Goal: Check status: Check status

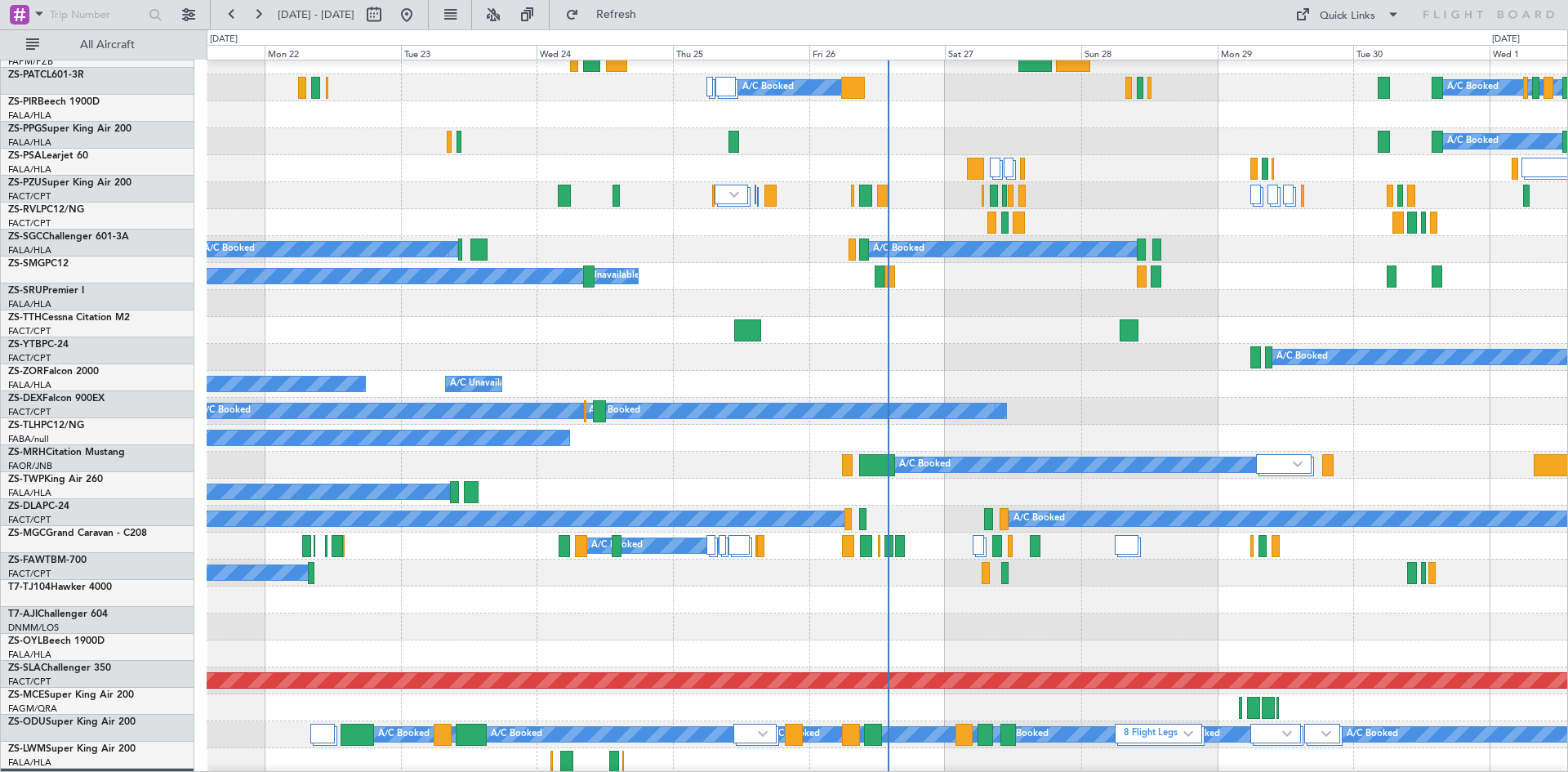
scroll to position [408, 0]
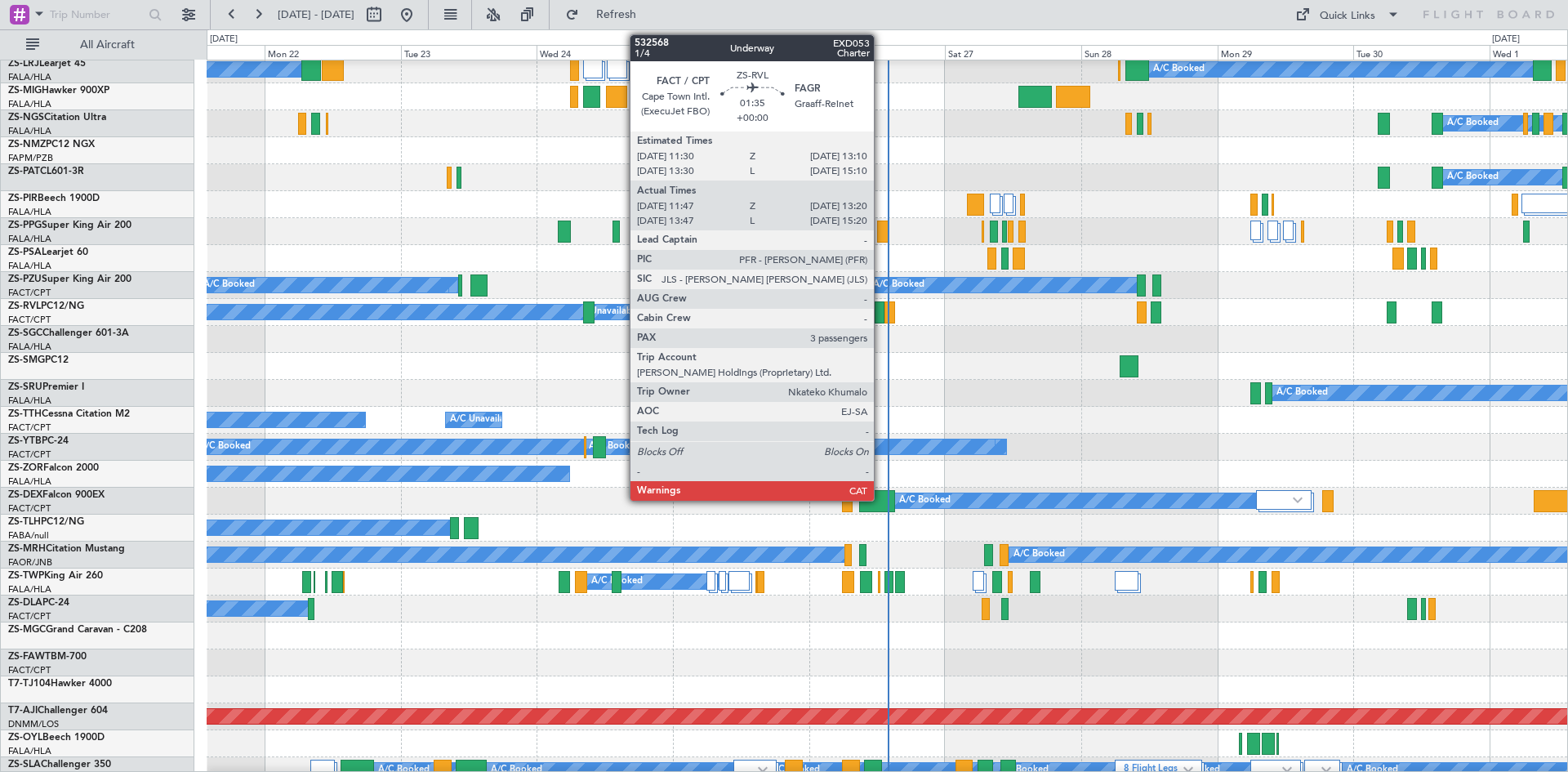
click at [881, 315] on div at bounding box center [879, 312] width 9 height 22
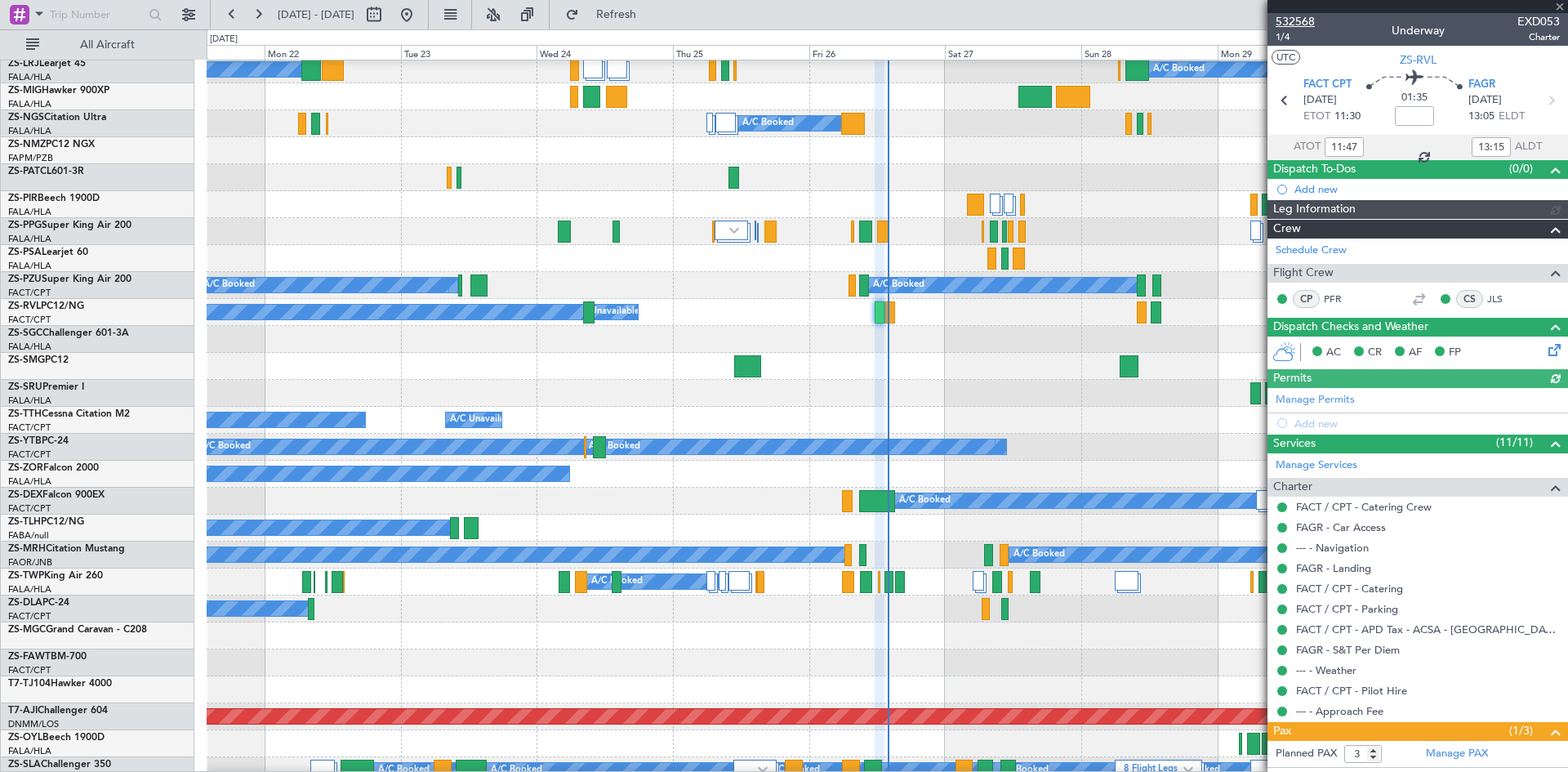
click at [1287, 26] on span "532568" at bounding box center [1295, 21] width 39 height 17
click at [1559, 9] on span at bounding box center [1559, 7] width 16 height 14
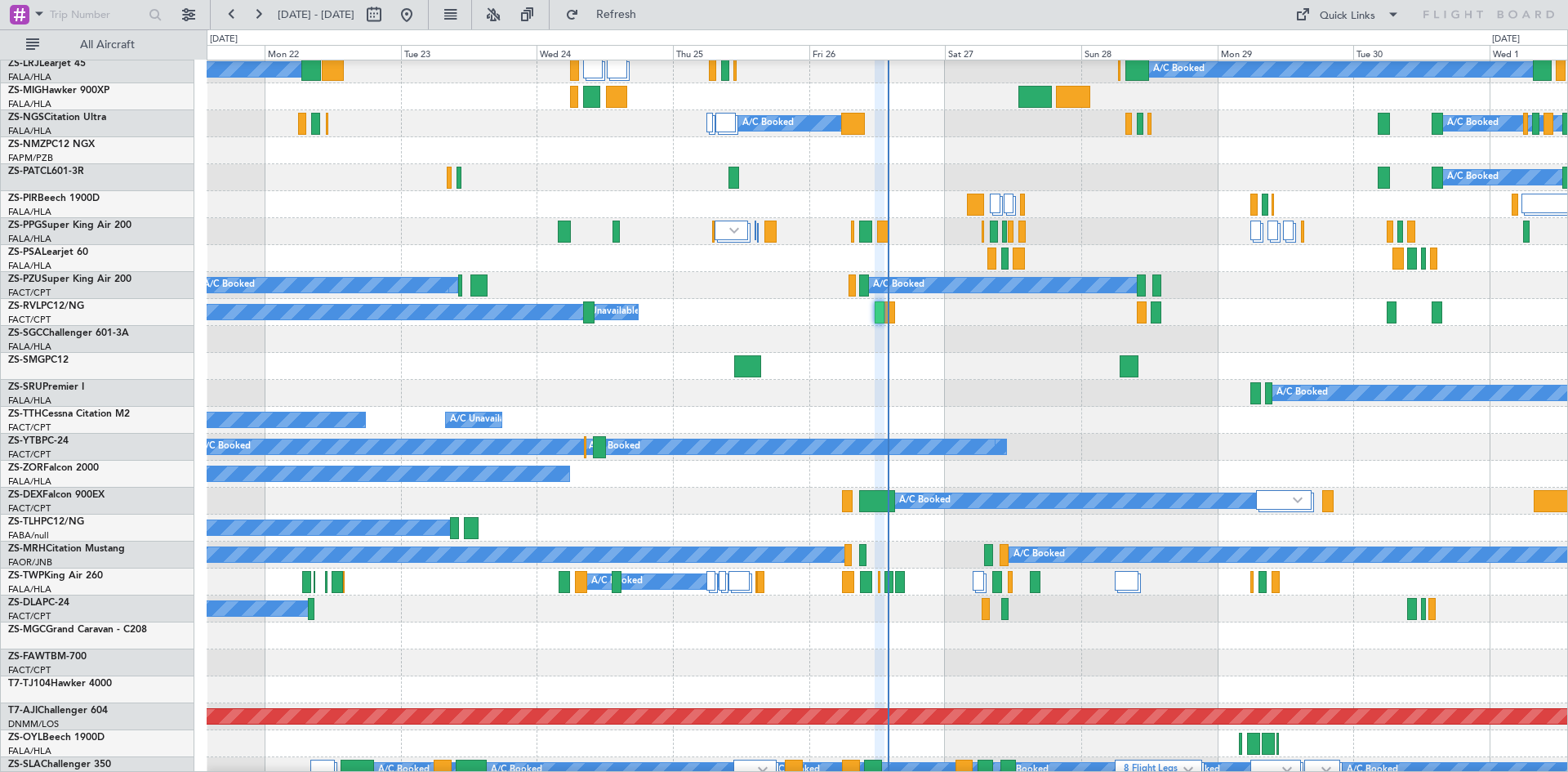
type input "0"
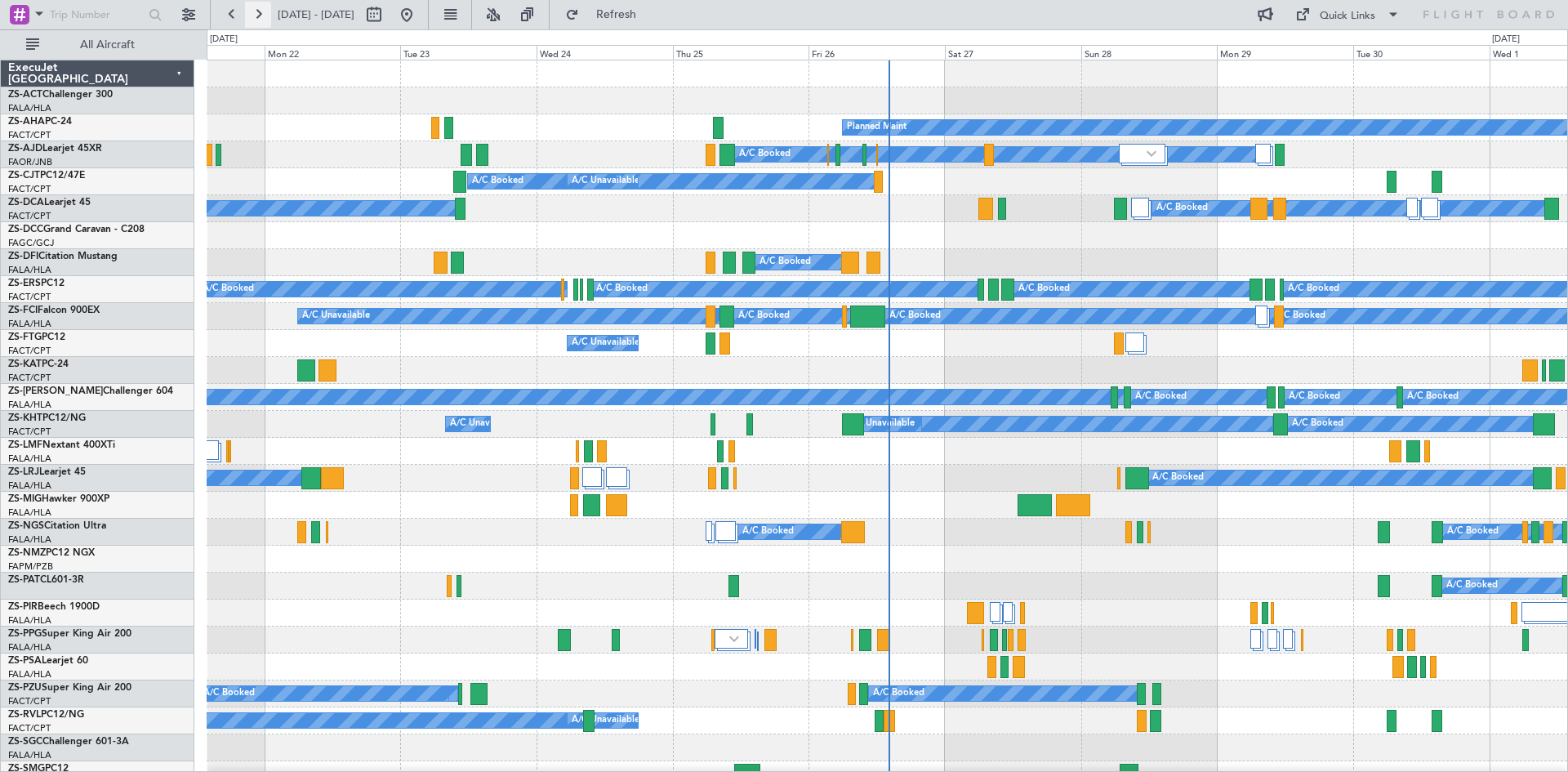
click at [262, 12] on button at bounding box center [258, 14] width 26 height 26
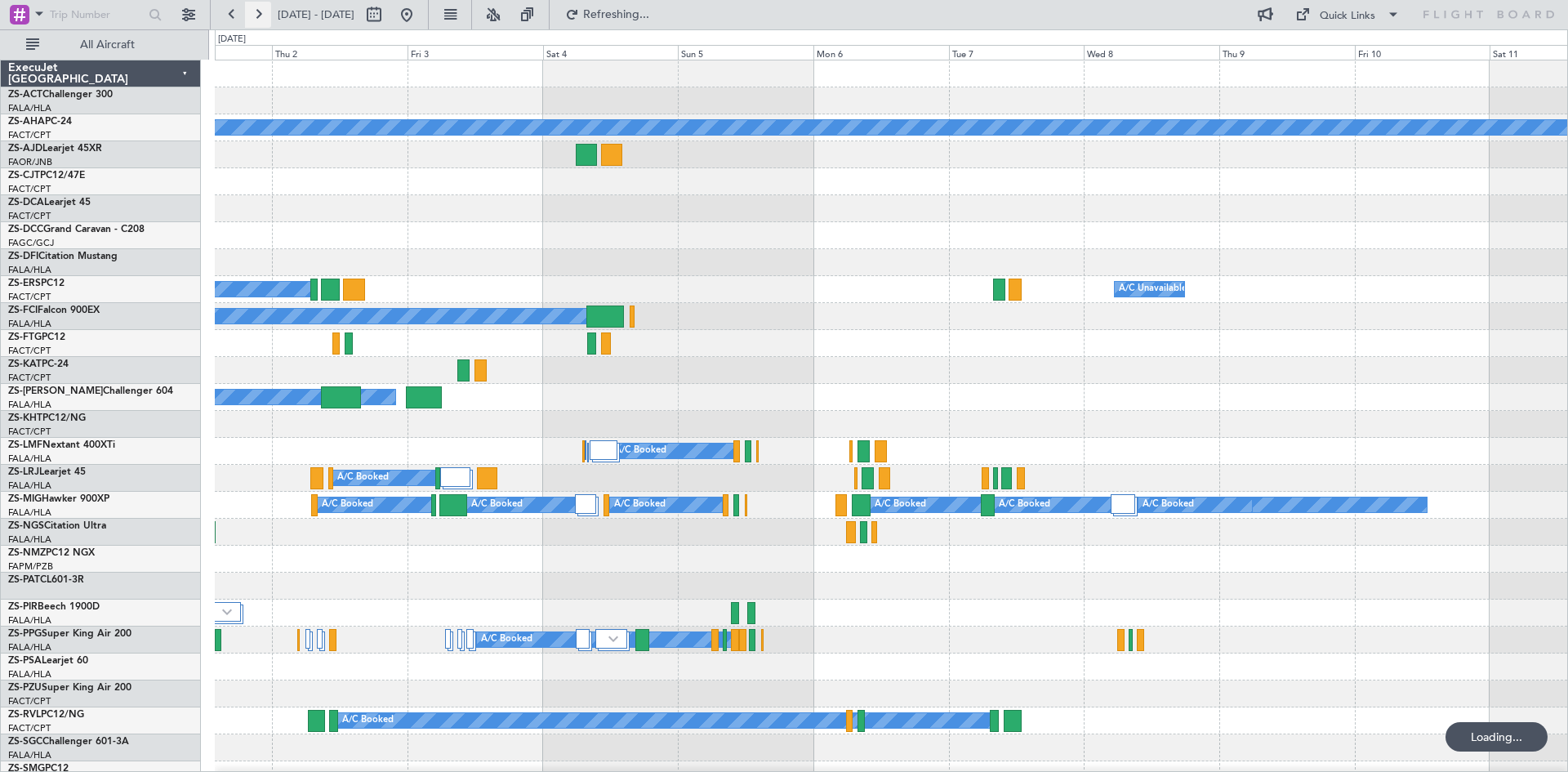
click at [263, 12] on button at bounding box center [258, 14] width 26 height 26
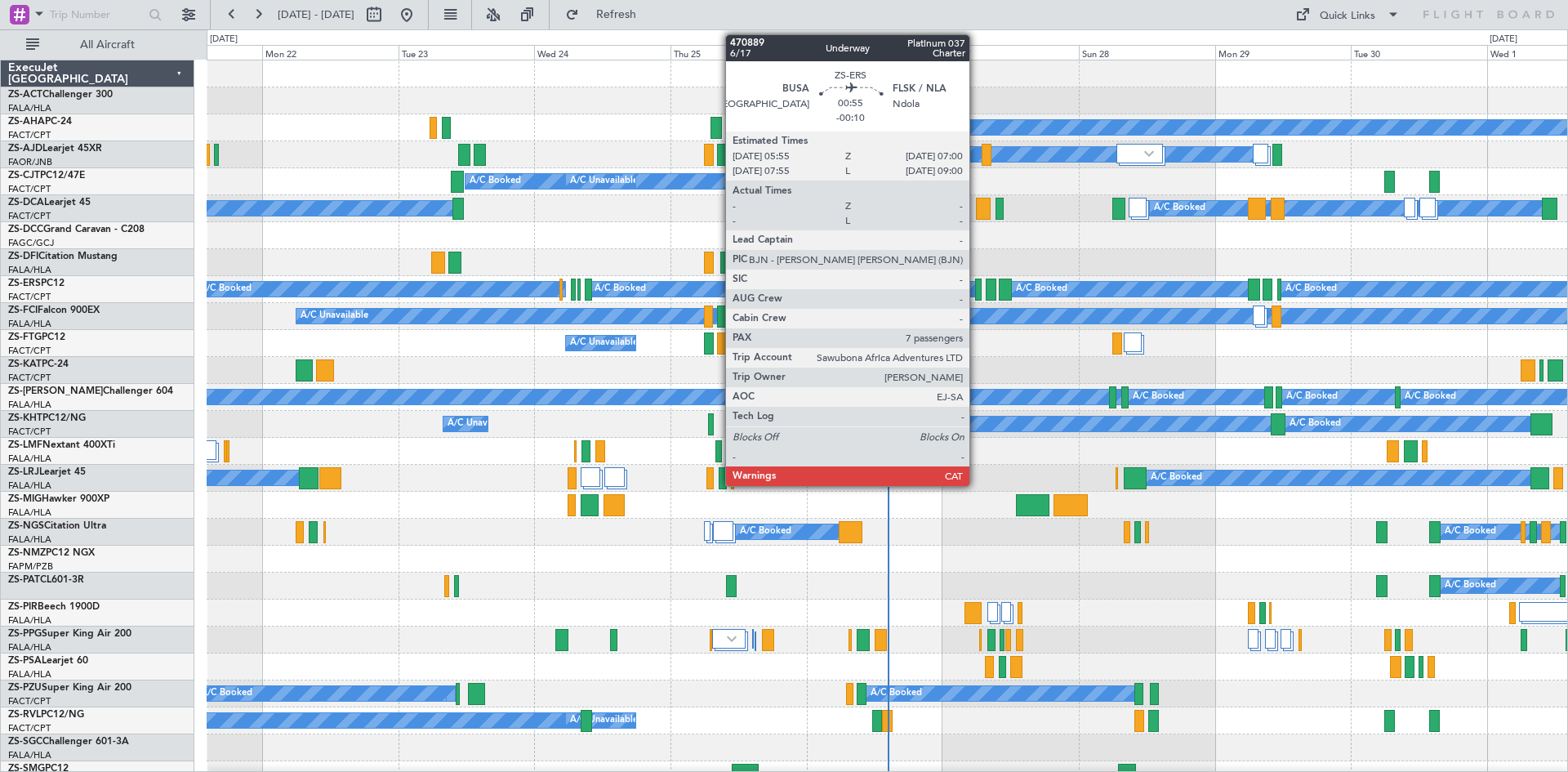
click at [977, 294] on div at bounding box center [979, 289] width 7 height 22
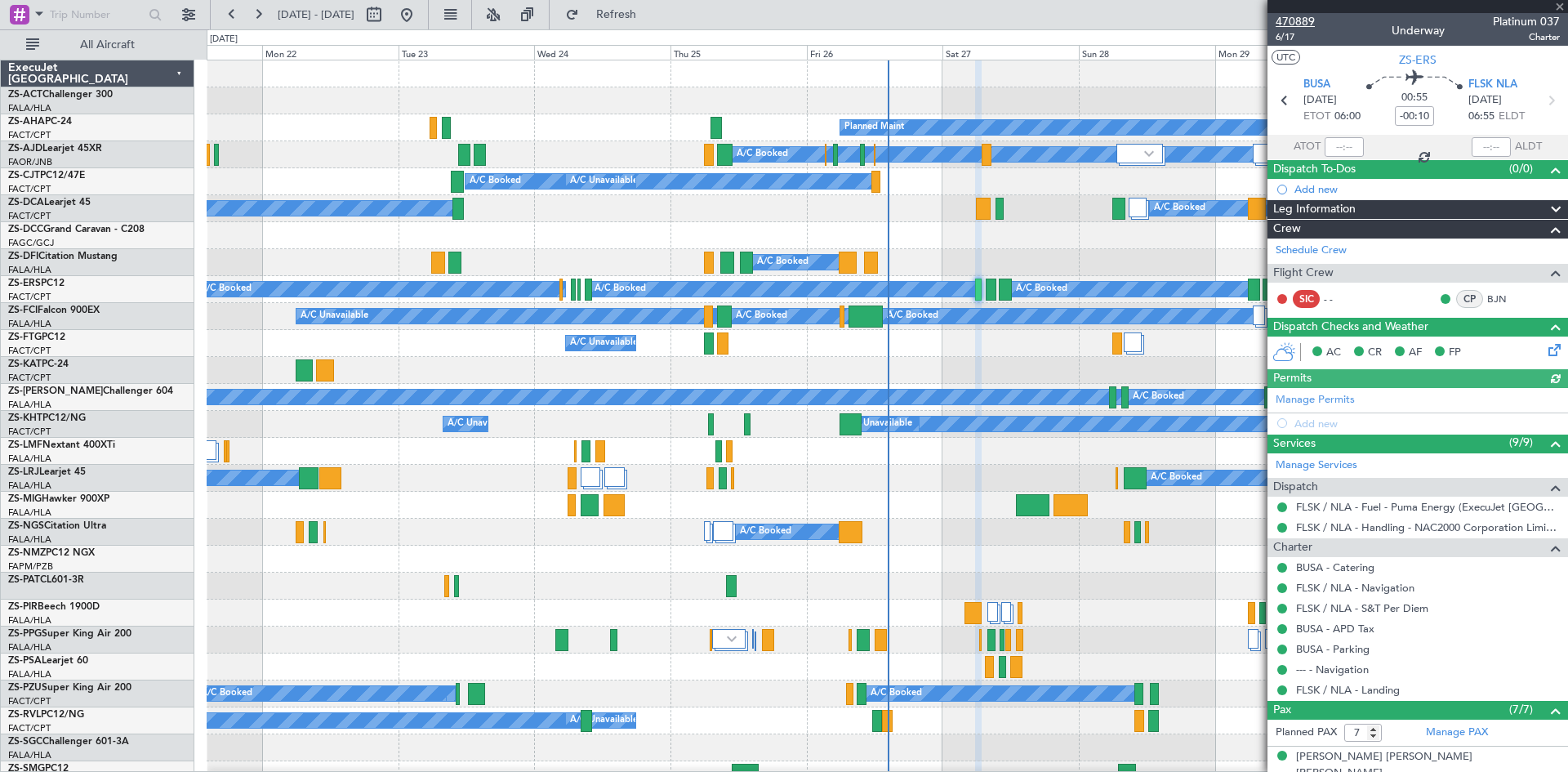
click at [1301, 20] on span "470889" at bounding box center [1295, 21] width 39 height 17
click at [1559, 3] on span at bounding box center [1559, 7] width 16 height 14
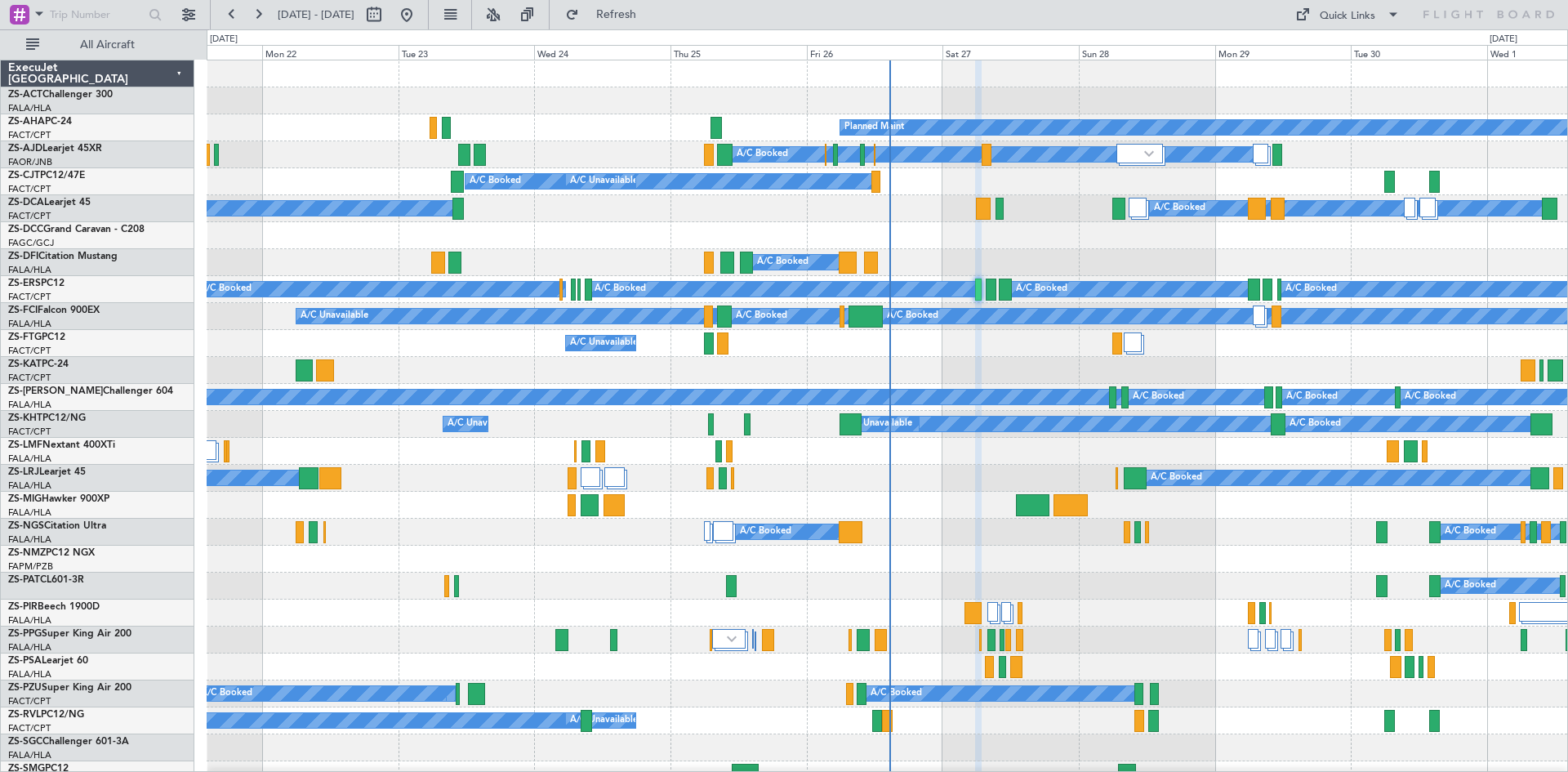
type input "0"
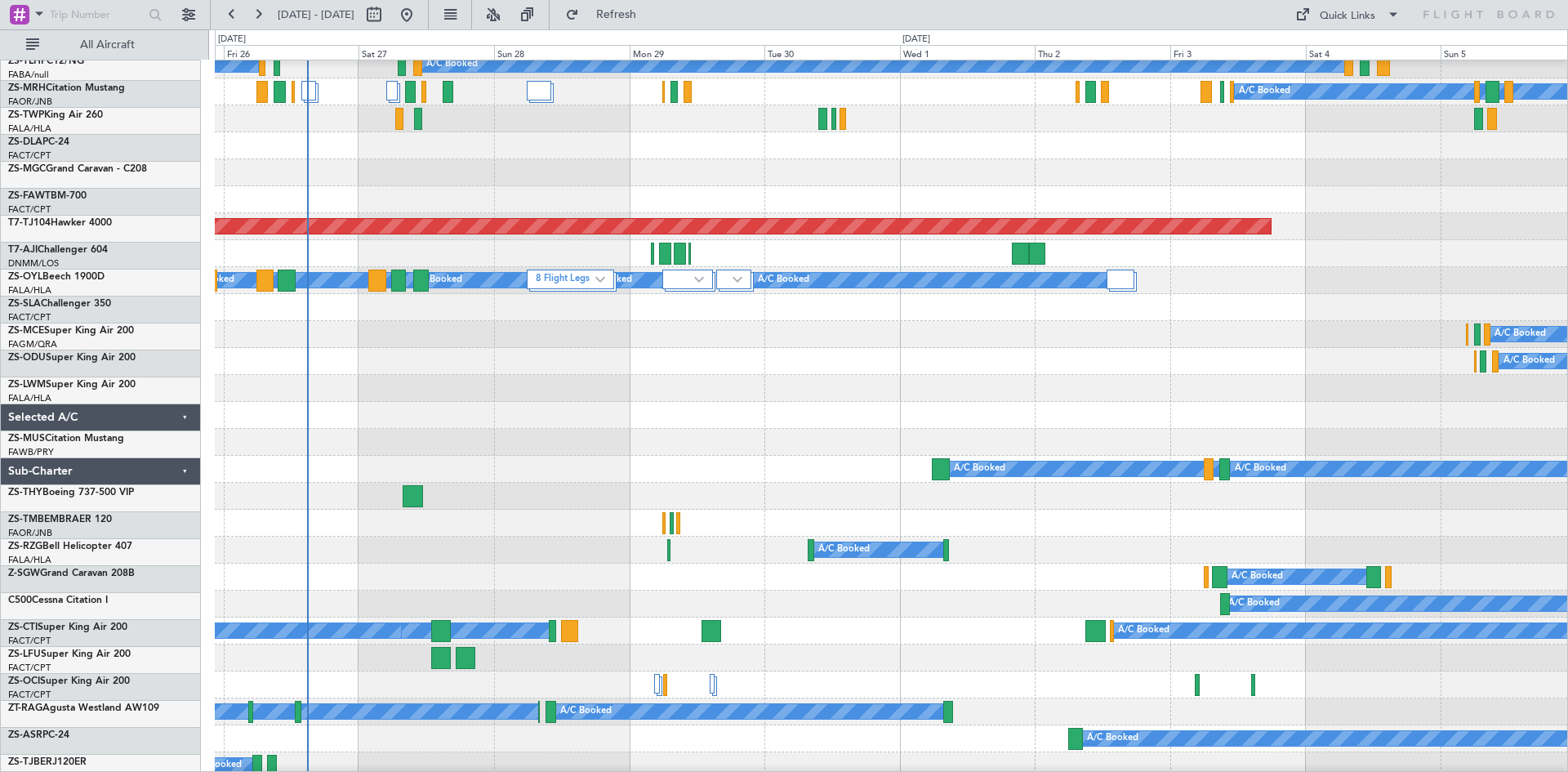
scroll to position [898, 0]
